Goal: Use online tool/utility: Utilize a website feature to perform a specific function

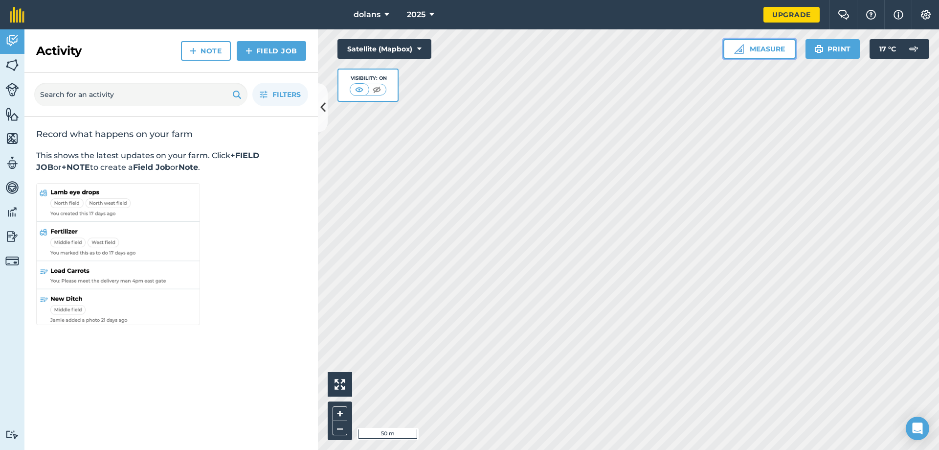
click at [747, 46] on button "Measure" at bounding box center [760, 49] width 72 height 20
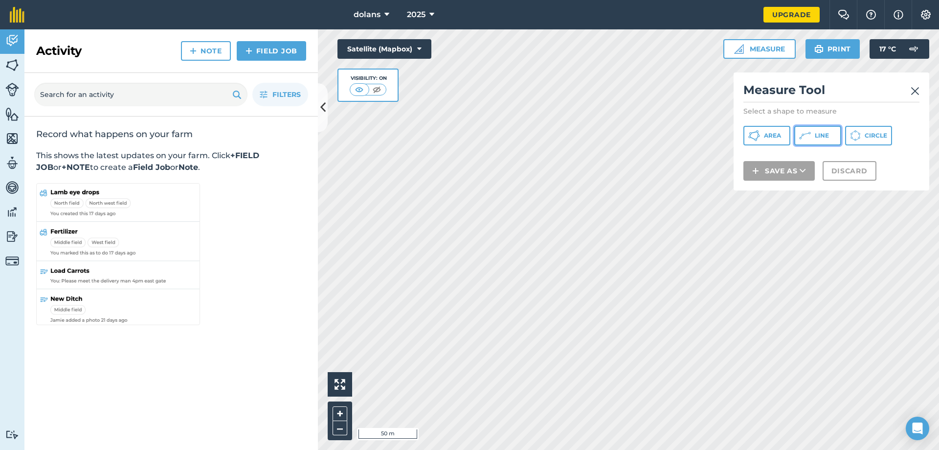
click at [806, 136] on icon at bounding box center [805, 136] width 12 height 12
click at [914, 82] on link at bounding box center [915, 90] width 9 height 16
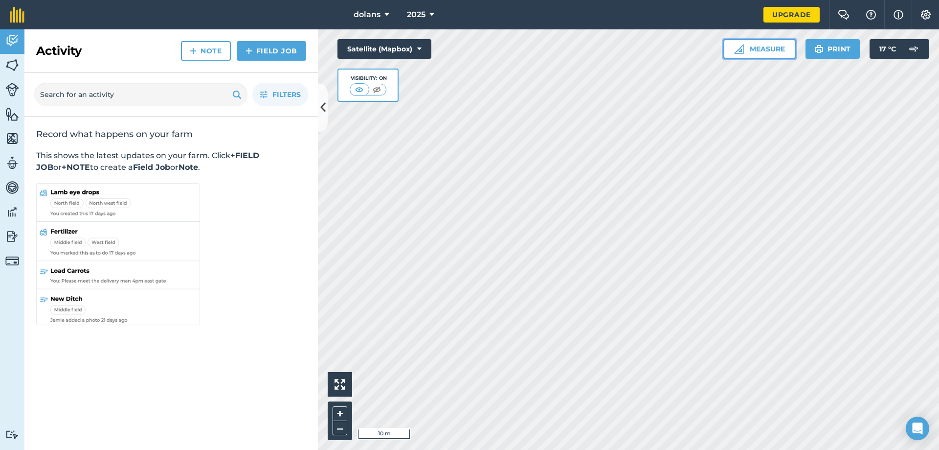
click at [769, 50] on button "Measure" at bounding box center [760, 49] width 72 height 20
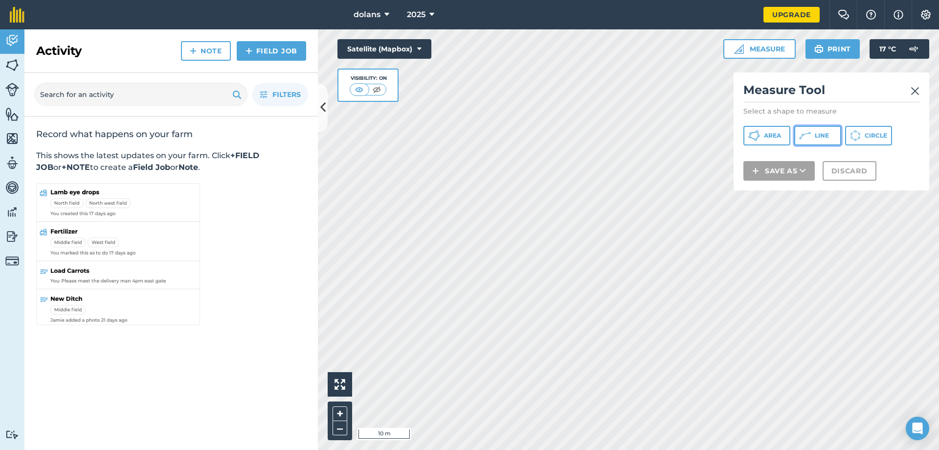
click at [810, 133] on icon at bounding box center [805, 136] width 12 height 12
click at [299, 297] on div "Record what happens on your farm This shows the latest updates on your farm. Cl…" at bounding box center [171, 227] width 294 height 223
click at [918, 90] on img at bounding box center [915, 91] width 9 height 12
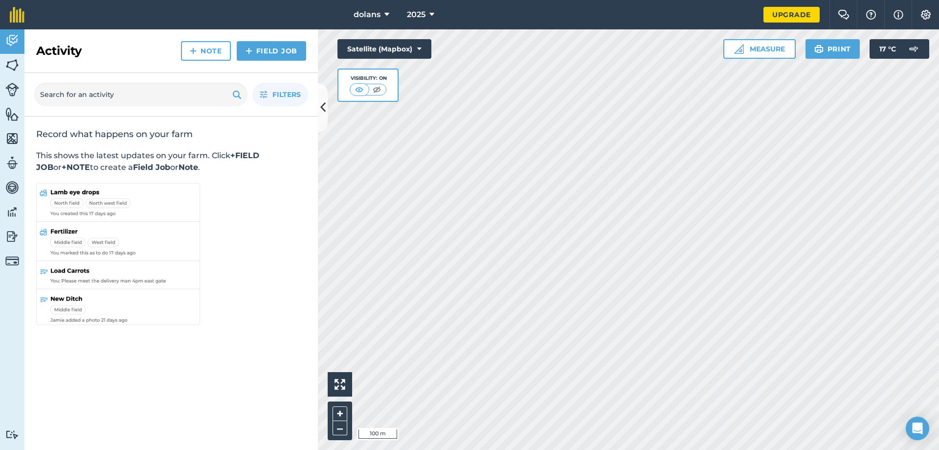
click at [313, 304] on div "Activity Fields Livestock Features Maps Team Vehicles Data Reporting Billing Tu…" at bounding box center [469, 239] width 939 height 420
click at [841, 449] on html "dolans 2025 Upgrade Farm Chat Help Info Settings Map printing is not available …" at bounding box center [469, 225] width 939 height 450
